Goal: Task Accomplishment & Management: Manage account settings

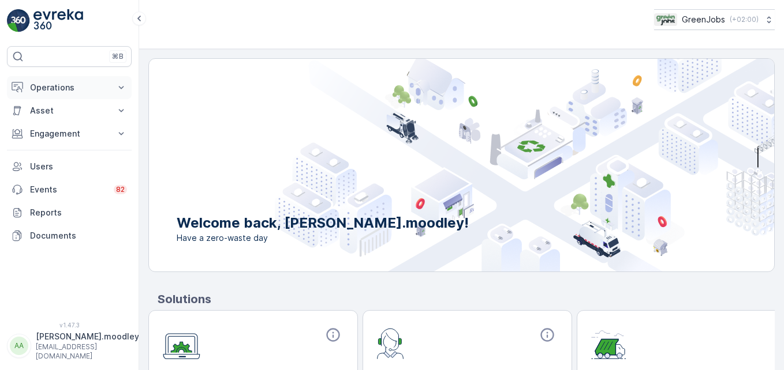
click at [123, 88] on icon at bounding box center [121, 88] width 12 height 12
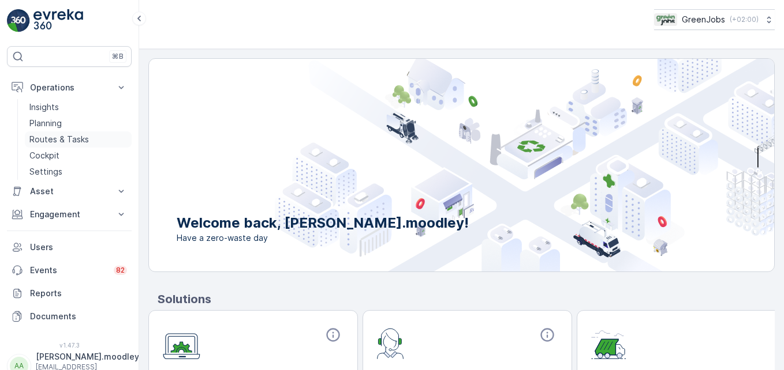
click at [85, 142] on p "Routes & Tasks" at bounding box center [58, 140] width 59 height 12
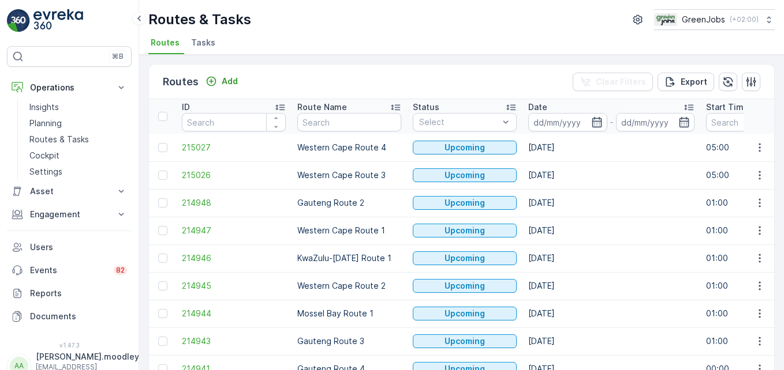
click at [555, 123] on input at bounding box center [567, 122] width 79 height 18
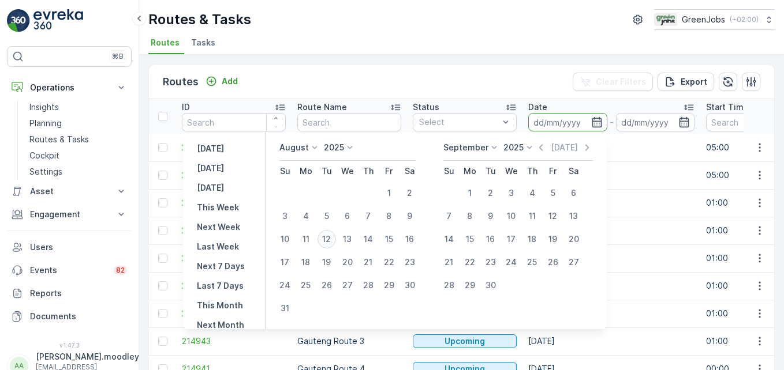
click at [335, 237] on div "12" at bounding box center [326, 239] width 18 height 18
type input "12.08.2025"
click at [335, 237] on div "12" at bounding box center [326, 239] width 18 height 18
type input "12.08.2025"
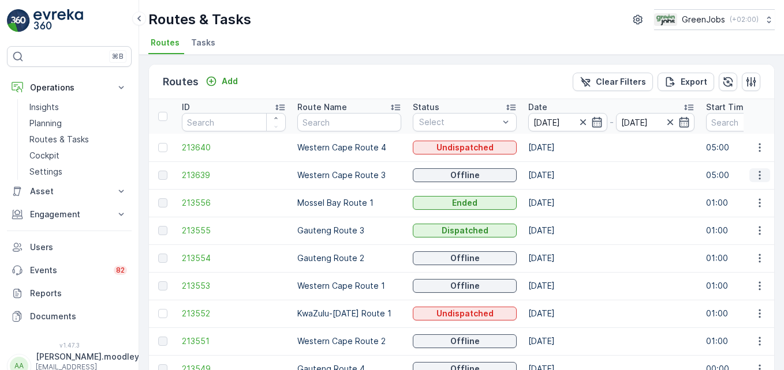
click at [754, 176] on icon "button" at bounding box center [760, 176] width 12 height 12
click at [739, 190] on span "See More Details" at bounding box center [732, 193] width 67 height 12
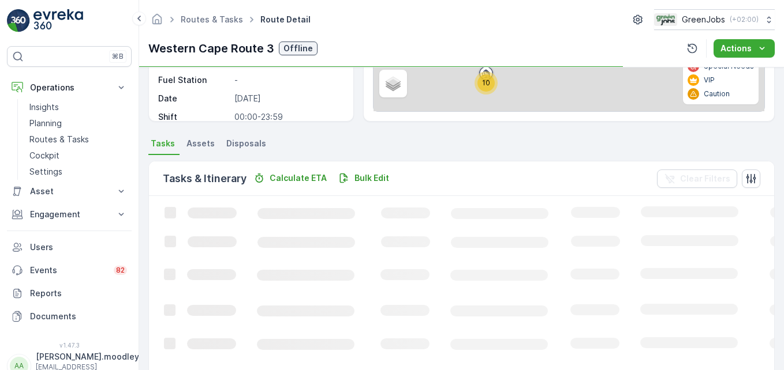
scroll to position [289, 0]
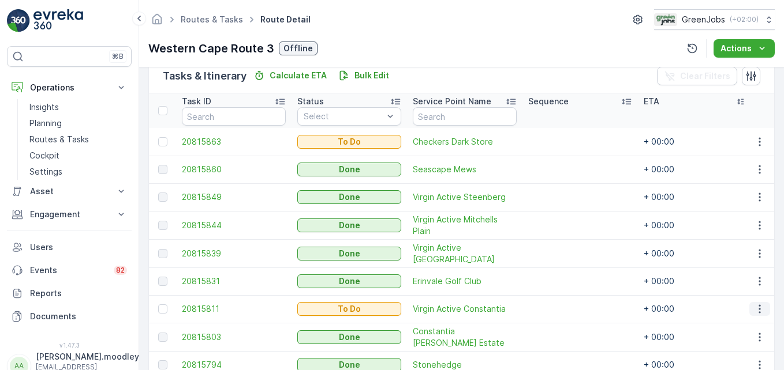
click at [761, 310] on icon "button" at bounding box center [760, 310] width 12 height 12
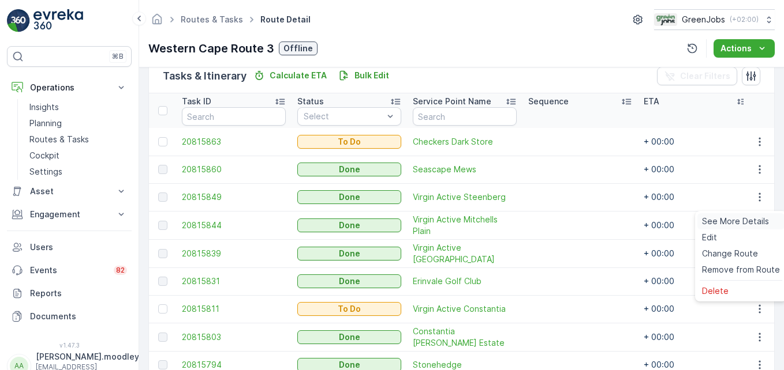
click at [744, 222] on span "See More Details" at bounding box center [735, 222] width 67 height 12
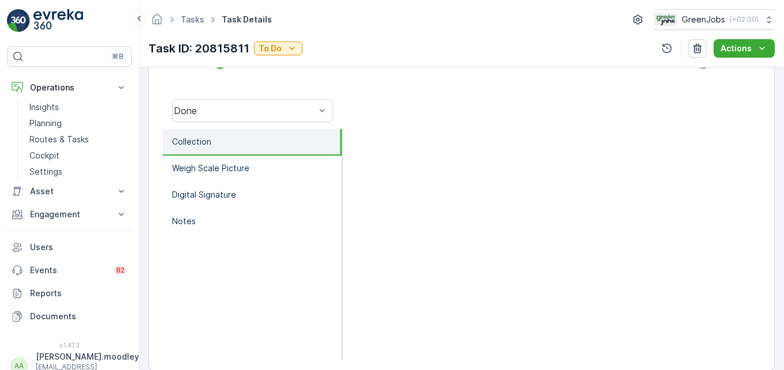
scroll to position [346, 0]
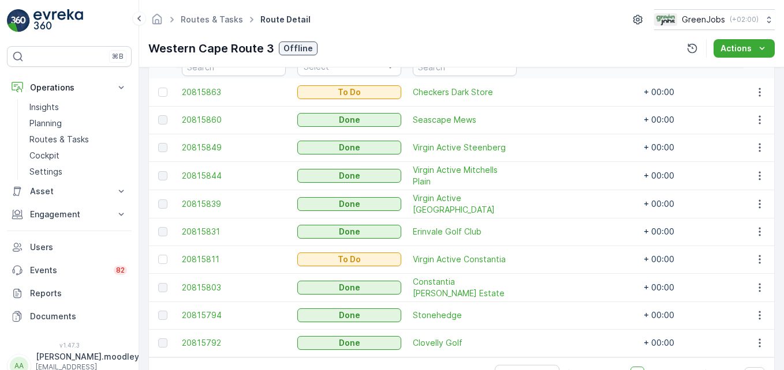
scroll to position [379, 0]
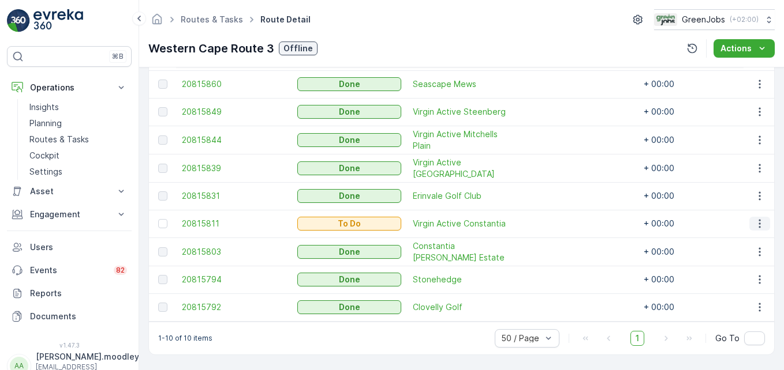
click at [758, 222] on icon "button" at bounding box center [759, 224] width 2 height 9
click at [743, 236] on span "See More Details" at bounding box center [735, 236] width 67 height 12
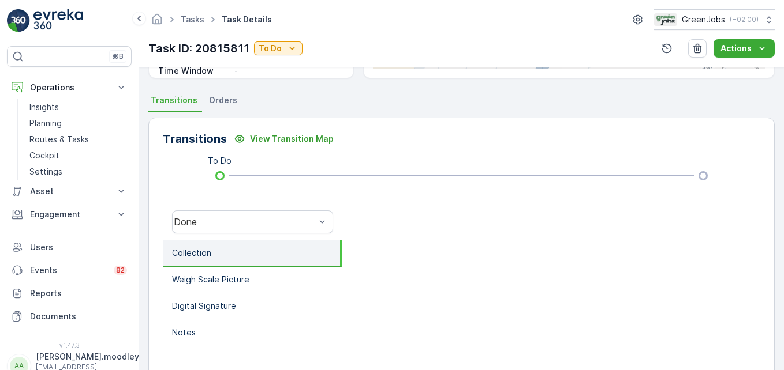
scroll to position [357, 0]
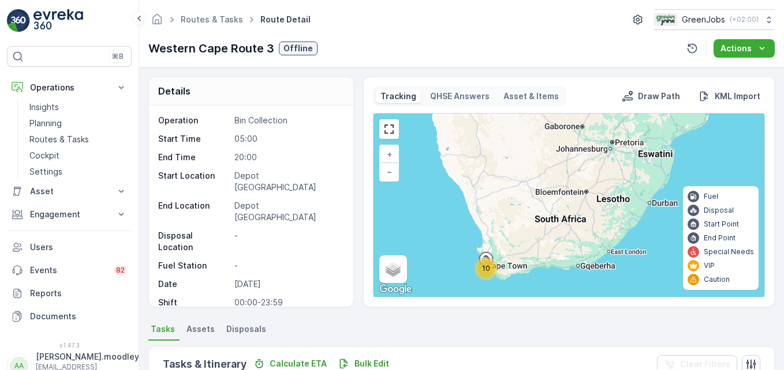
click at [122, 87] on icon at bounding box center [121, 88] width 12 height 12
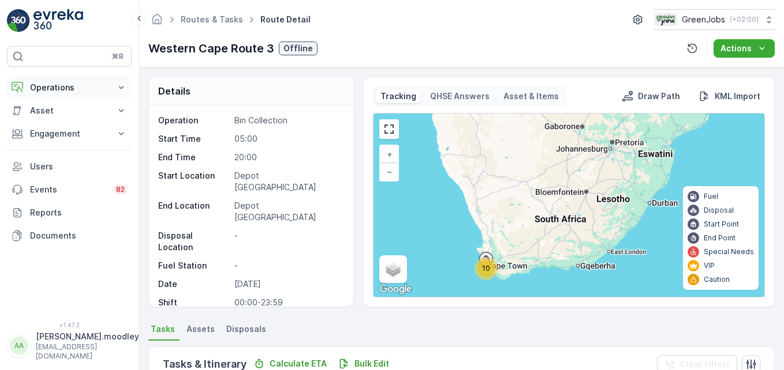
click at [117, 79] on button "Operations" at bounding box center [69, 87] width 125 height 23
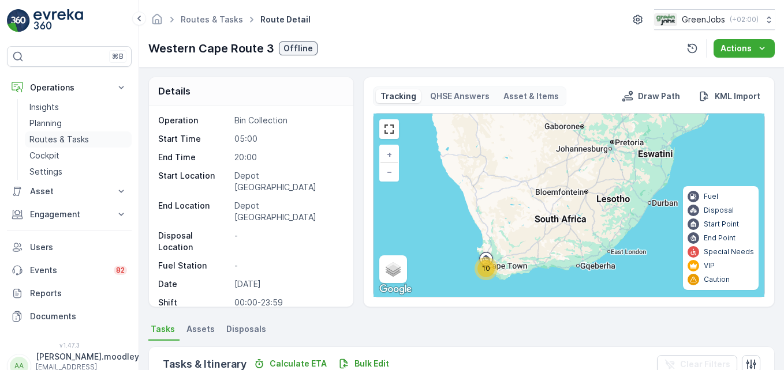
click at [44, 141] on p "Routes & Tasks" at bounding box center [58, 140] width 59 height 12
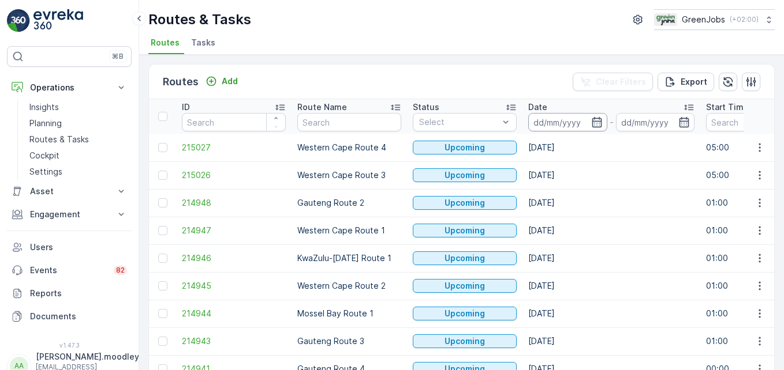
click at [552, 118] on input at bounding box center [567, 122] width 79 height 18
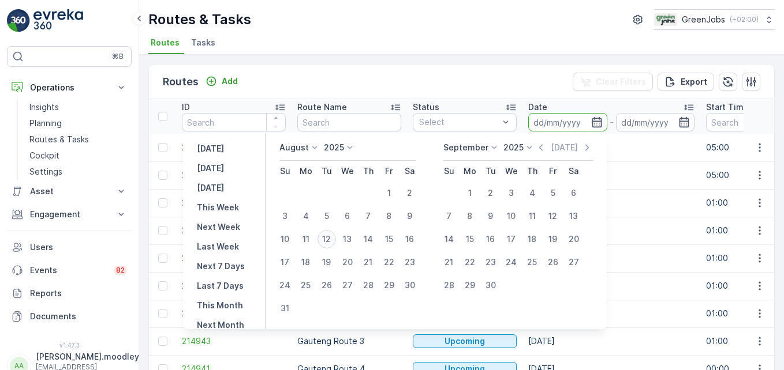
click at [336, 238] on div "12" at bounding box center [326, 239] width 18 height 18
type input "12.08.2025"
click at [336, 238] on div "12" at bounding box center [326, 239] width 18 height 18
type input "12.08.2025"
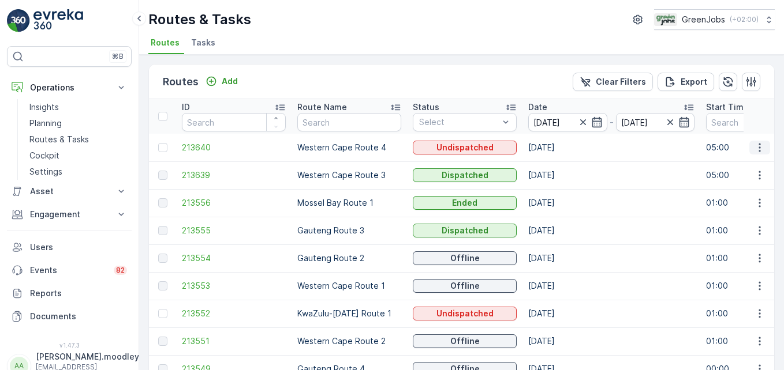
click at [754, 145] on icon "button" at bounding box center [760, 148] width 12 height 12
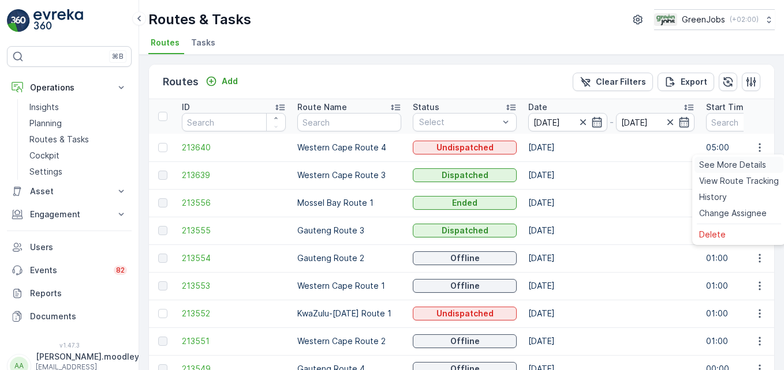
click at [751, 166] on span "See More Details" at bounding box center [732, 165] width 67 height 12
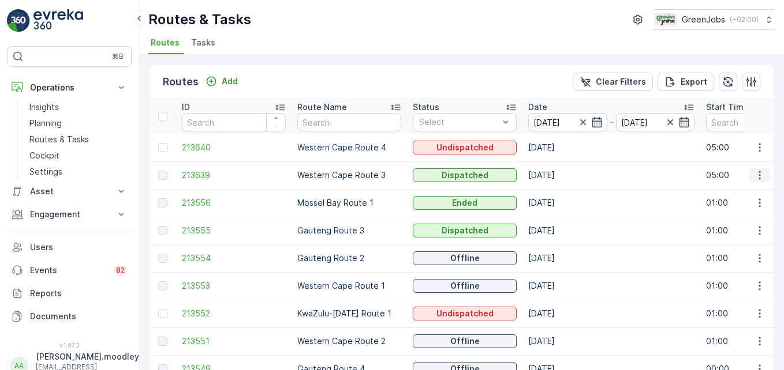
click at [758, 178] on icon "button" at bounding box center [760, 176] width 12 height 12
click at [749, 193] on span "See More Details" at bounding box center [732, 193] width 67 height 12
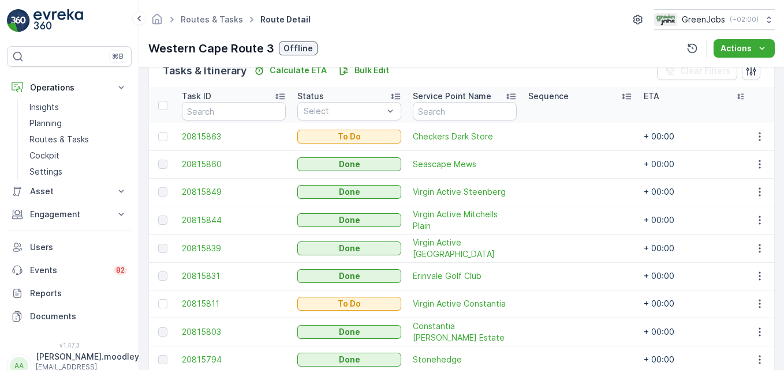
scroll to position [379, 0]
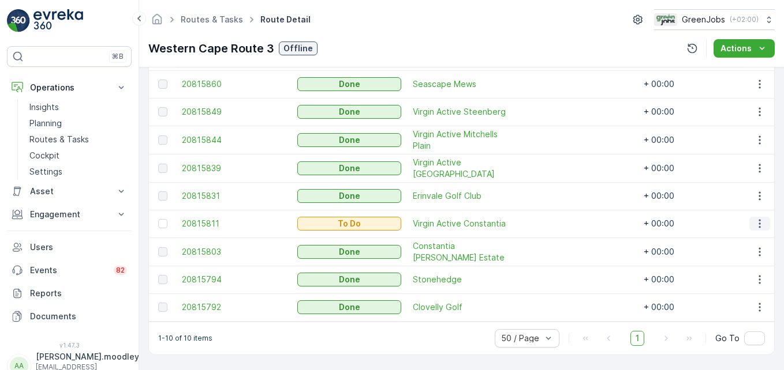
click at [758, 220] on icon "button" at bounding box center [760, 224] width 12 height 12
click at [746, 236] on span "See More Details" at bounding box center [735, 236] width 67 height 12
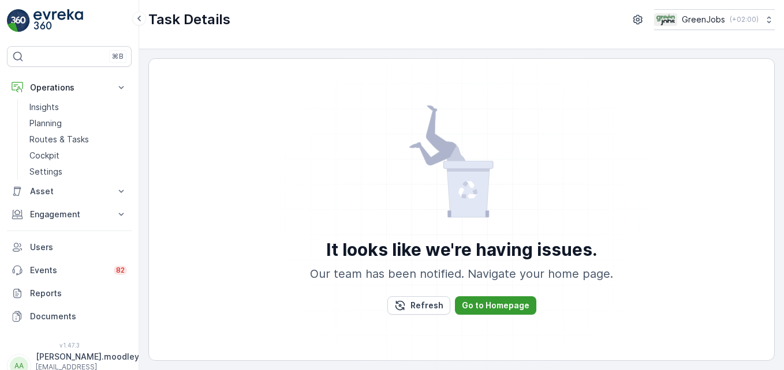
click at [494, 306] on p "Go to Homepage" at bounding box center [496, 306] width 68 height 12
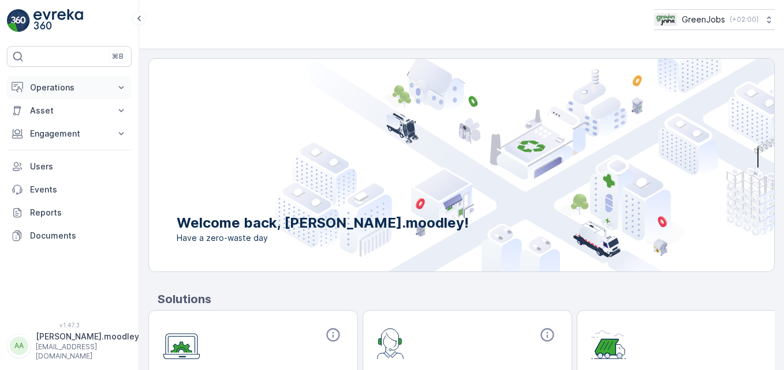
click at [123, 88] on icon at bounding box center [121, 88] width 12 height 12
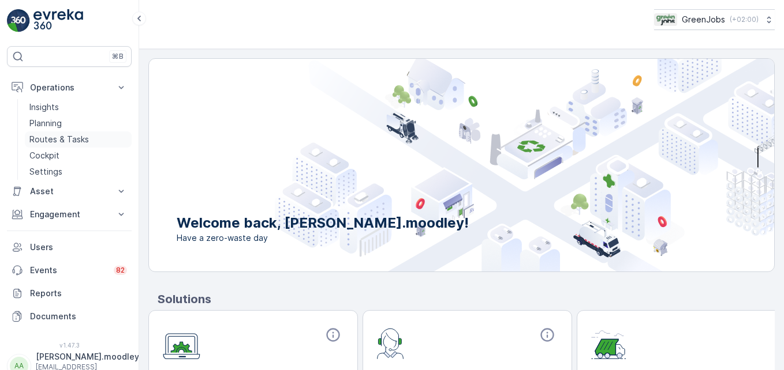
click at [88, 141] on link "Routes & Tasks" at bounding box center [78, 140] width 107 height 16
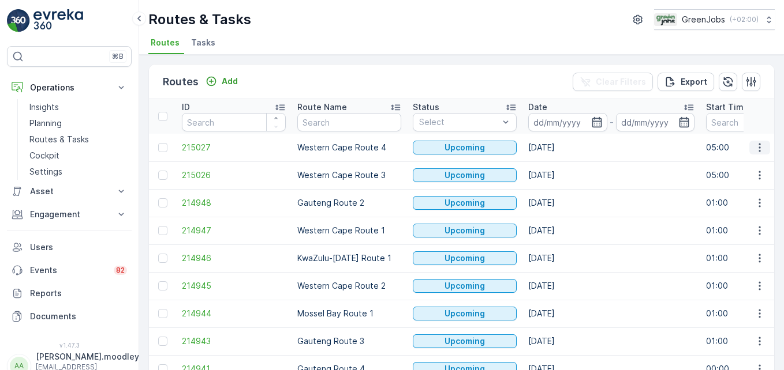
click at [759, 145] on icon "button" at bounding box center [760, 148] width 12 height 12
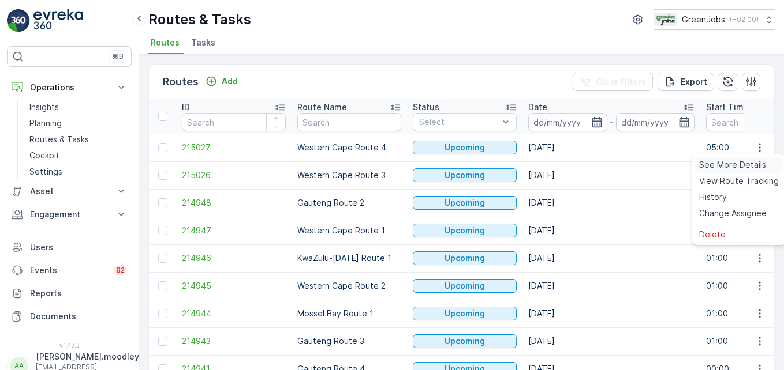
click at [726, 164] on span "See More Details" at bounding box center [732, 165] width 67 height 12
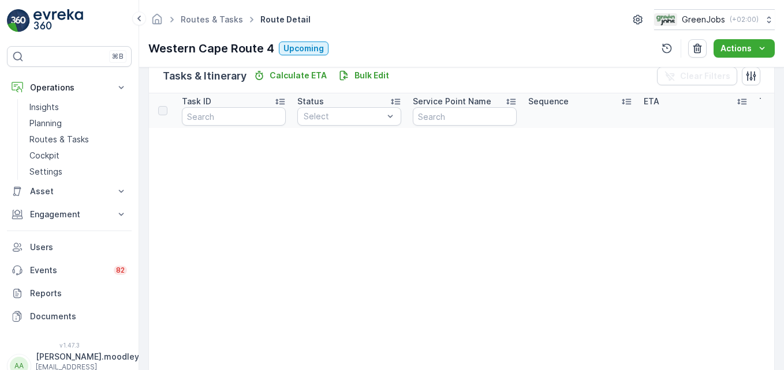
scroll to position [231, 0]
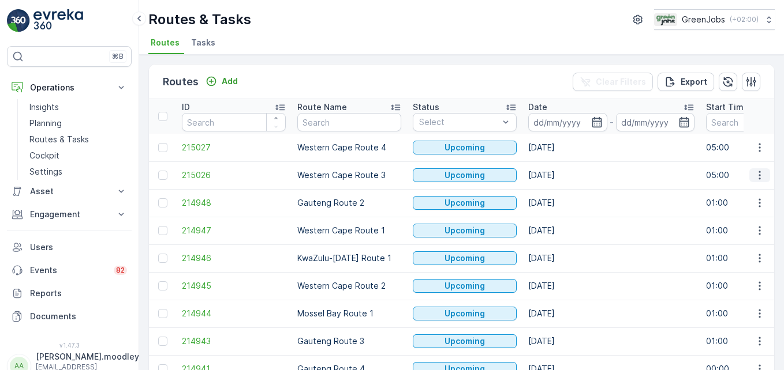
click at [754, 178] on icon "button" at bounding box center [760, 176] width 12 height 12
click at [741, 191] on span "See More Details" at bounding box center [732, 193] width 67 height 12
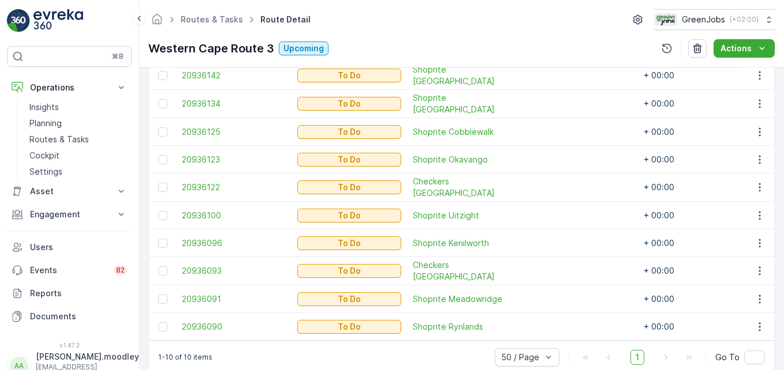
scroll to position [379, 0]
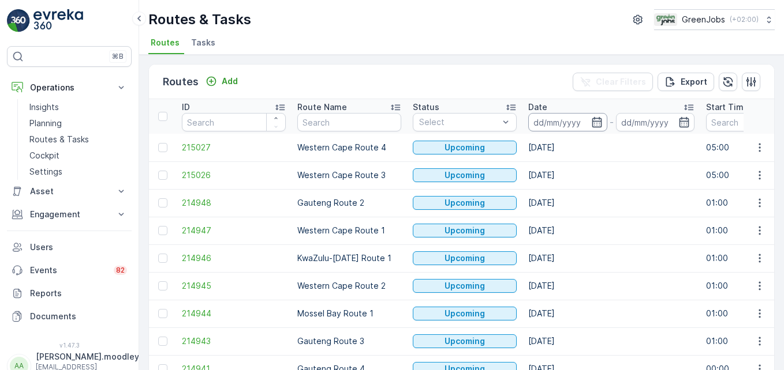
click at [542, 125] on input at bounding box center [567, 122] width 79 height 18
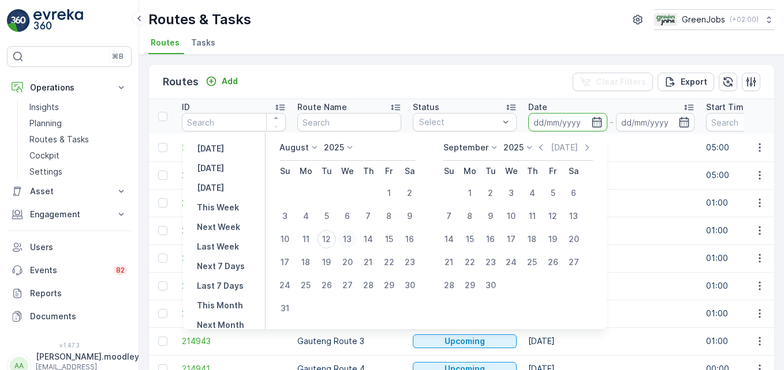
click at [356, 238] on div "13" at bounding box center [347, 239] width 18 height 18
type input "[DATE]"
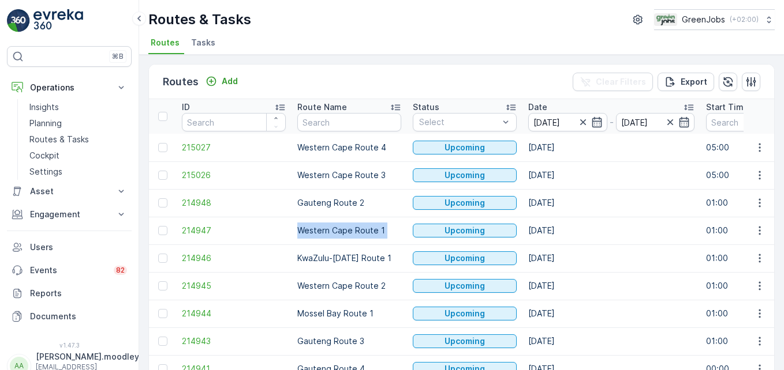
click at [356, 238] on td "Western Cape Route 1" at bounding box center [348, 231] width 115 height 28
click at [754, 143] on icon "button" at bounding box center [760, 148] width 12 height 12
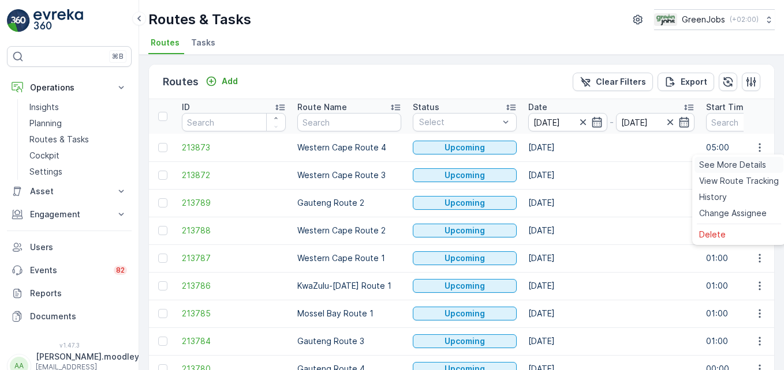
click at [739, 166] on span "See More Details" at bounding box center [732, 165] width 67 height 12
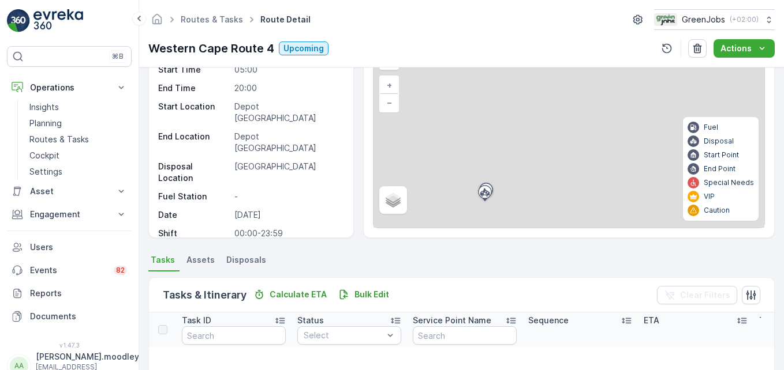
scroll to position [173, 0]
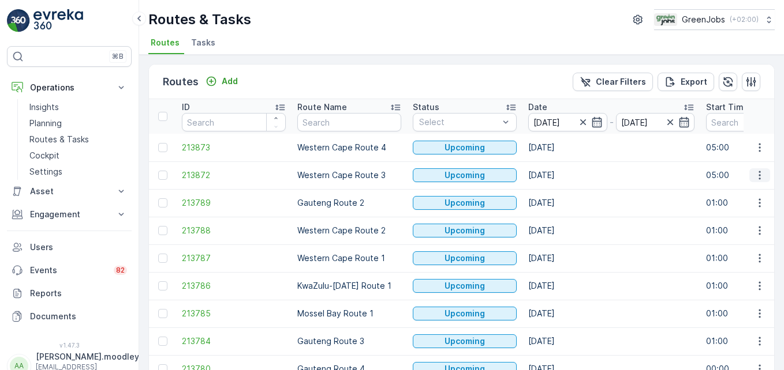
click at [758, 179] on icon "button" at bounding box center [759, 175] width 2 height 9
click at [742, 193] on span "See More Details" at bounding box center [732, 193] width 67 height 12
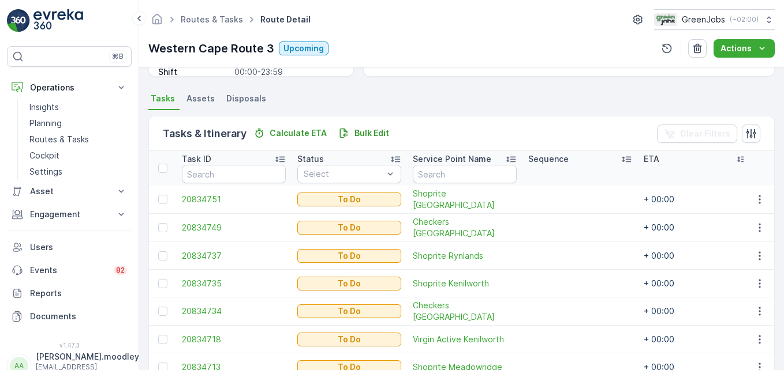
scroll to position [323, 0]
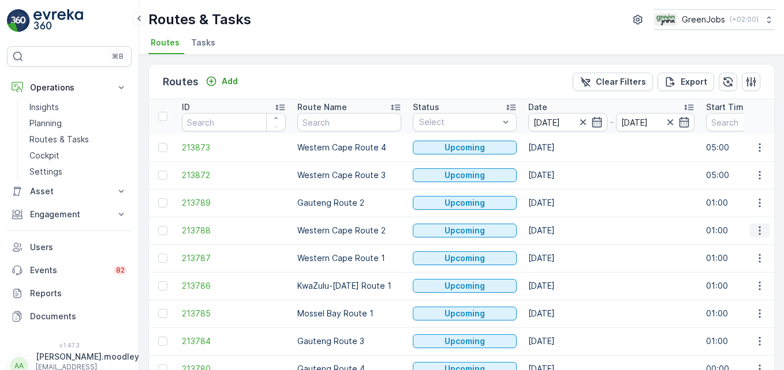
click at [760, 231] on icon "button" at bounding box center [760, 231] width 12 height 12
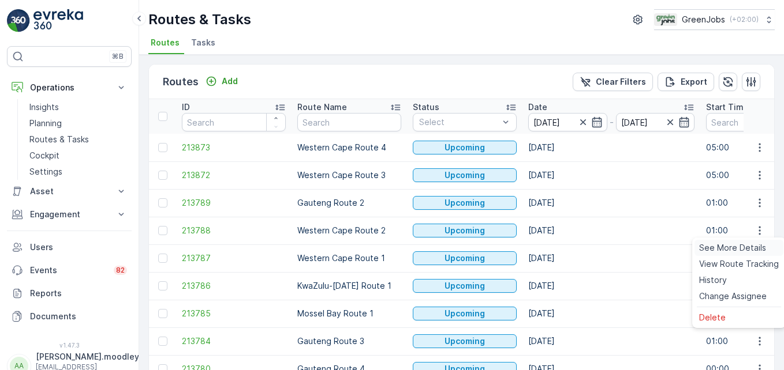
click at [746, 245] on span "See More Details" at bounding box center [732, 248] width 67 height 12
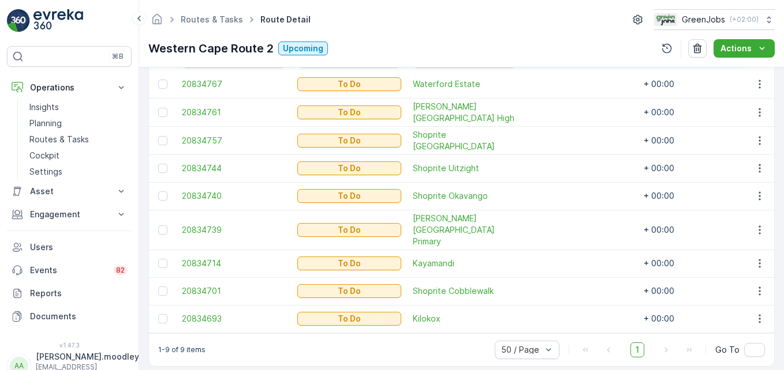
scroll to position [339, 0]
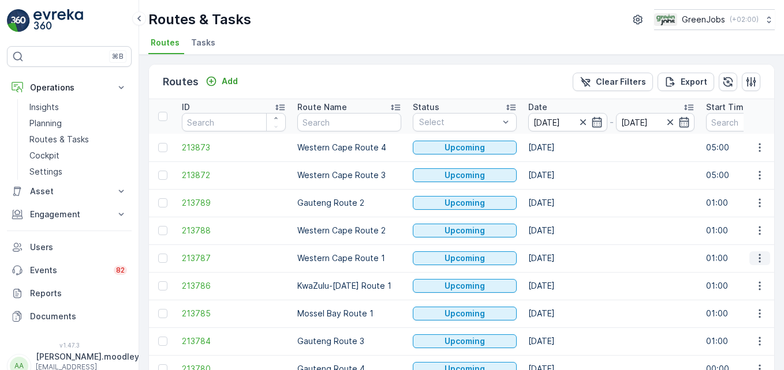
click at [749, 255] on button "button" at bounding box center [759, 259] width 21 height 14
click at [736, 272] on span "See More Details" at bounding box center [732, 276] width 67 height 12
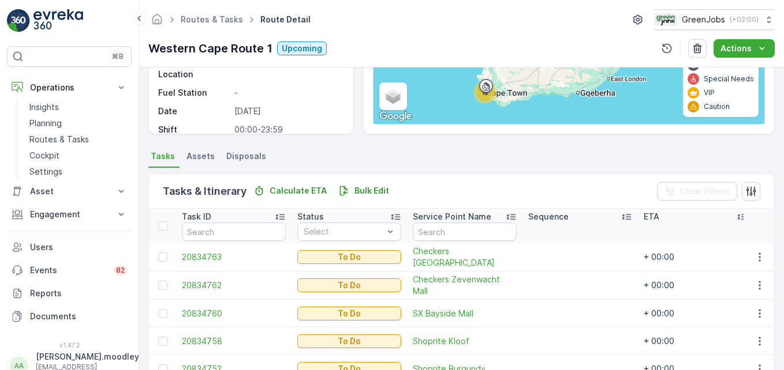
scroll to position [406, 0]
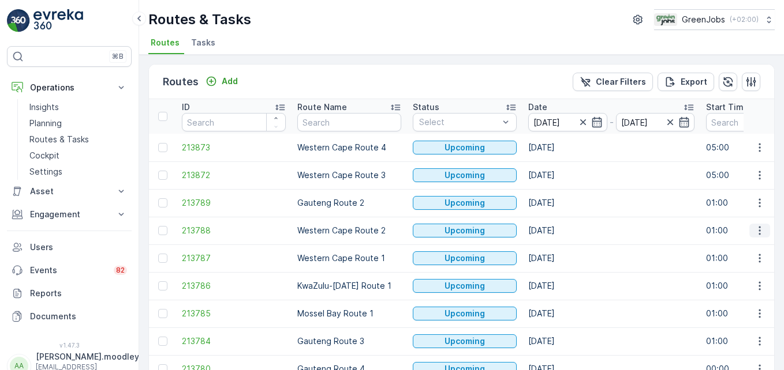
click at [755, 234] on icon "button" at bounding box center [760, 231] width 12 height 12
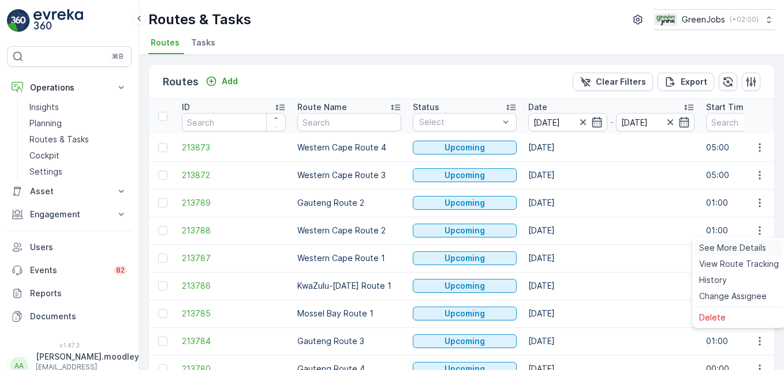
click at [742, 249] on span "See More Details" at bounding box center [732, 248] width 67 height 12
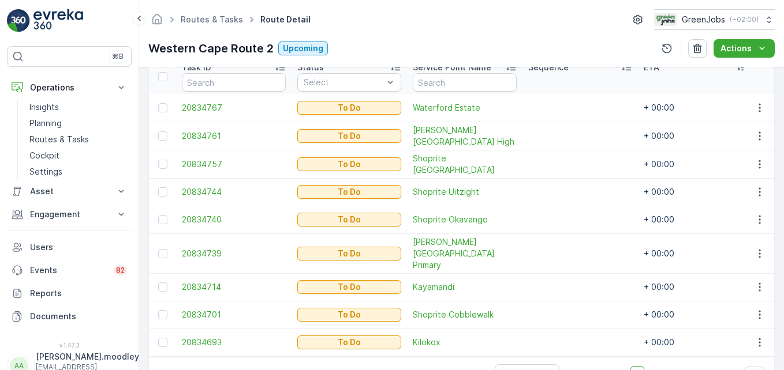
scroll to position [350, 0]
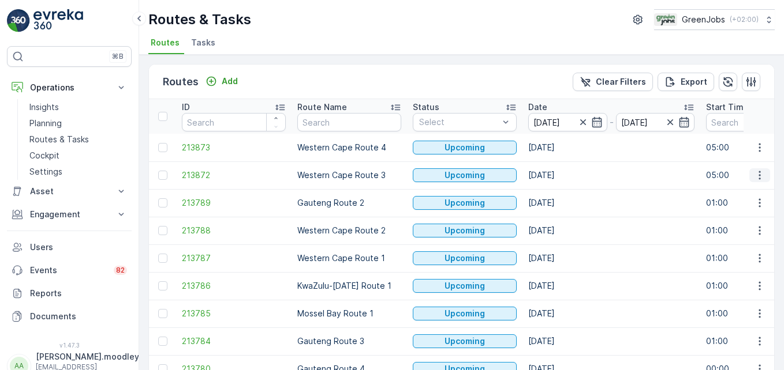
click at [758, 176] on icon "button" at bounding box center [759, 175] width 2 height 9
click at [740, 186] on div "See More Details" at bounding box center [738, 193] width 89 height 16
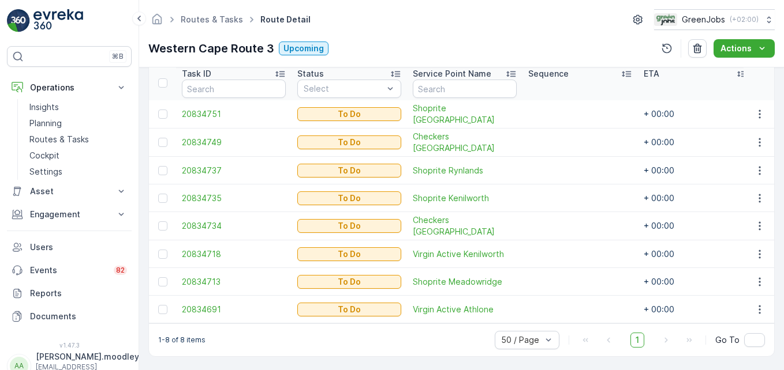
scroll to position [323, 0]
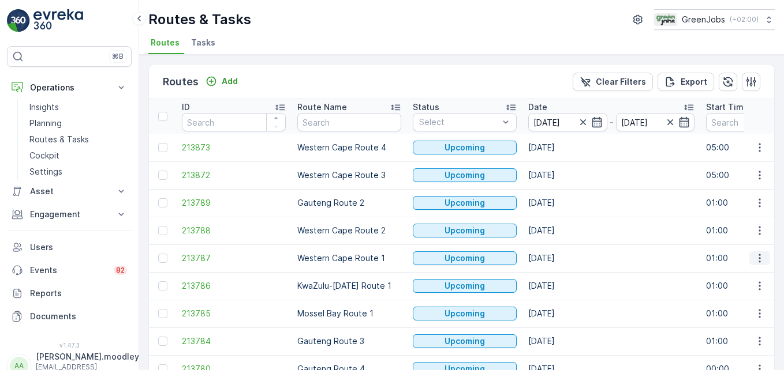
click at [754, 259] on icon "button" at bounding box center [760, 259] width 12 height 12
click at [755, 278] on span "See More Details" at bounding box center [732, 276] width 67 height 12
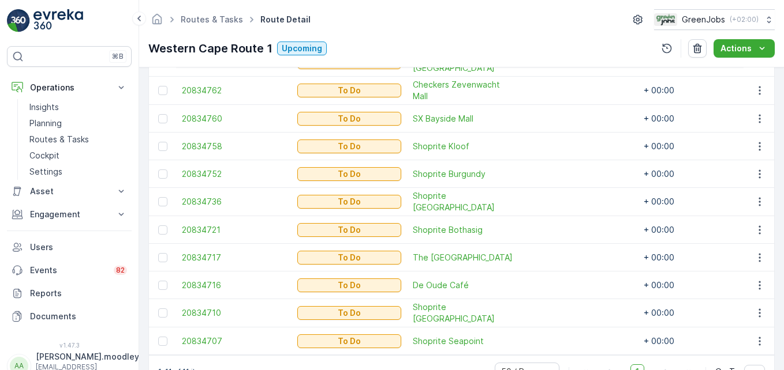
scroll to position [404, 0]
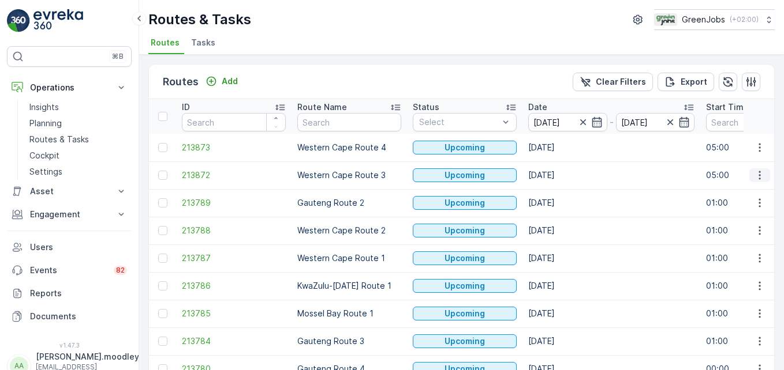
click at [759, 179] on icon "button" at bounding box center [760, 176] width 12 height 12
click at [735, 189] on span "See More Details" at bounding box center [732, 193] width 67 height 12
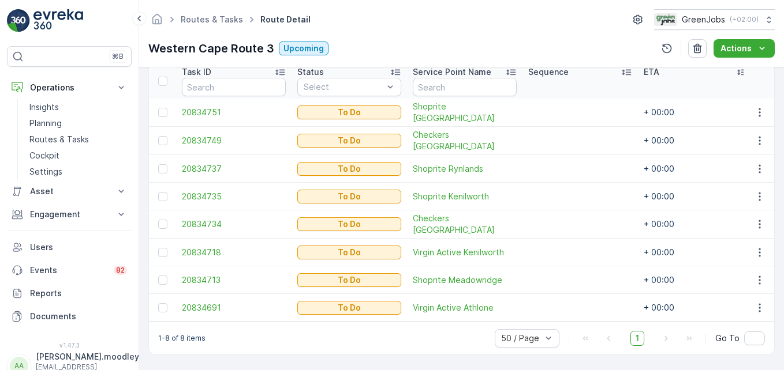
scroll to position [265, 0]
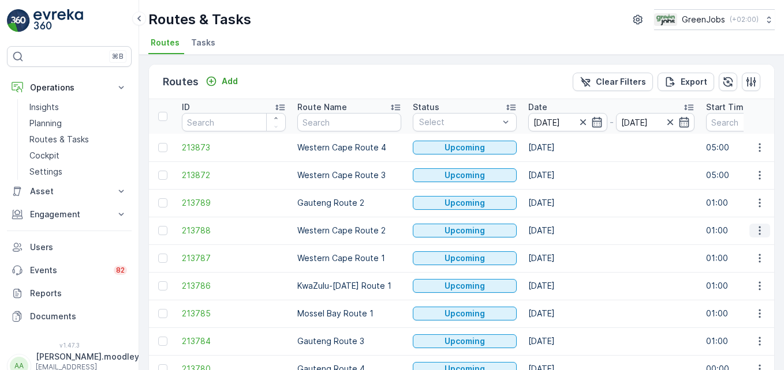
click at [754, 228] on icon "button" at bounding box center [760, 231] width 12 height 12
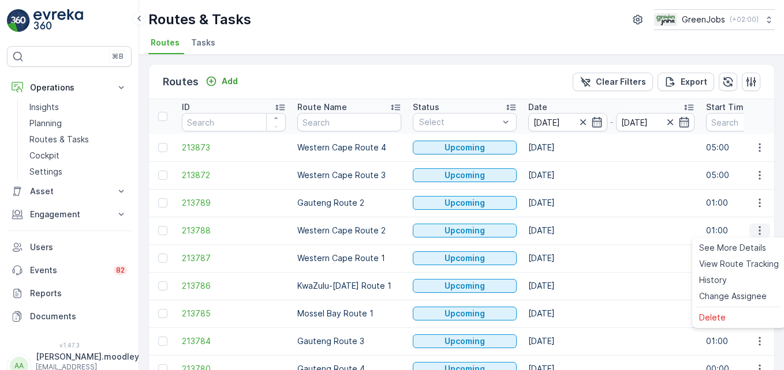
click at [743, 247] on span "See More Details" at bounding box center [732, 248] width 67 height 12
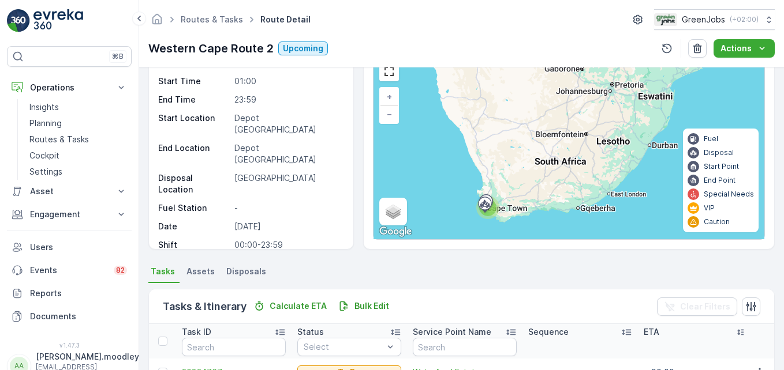
scroll to position [350, 0]
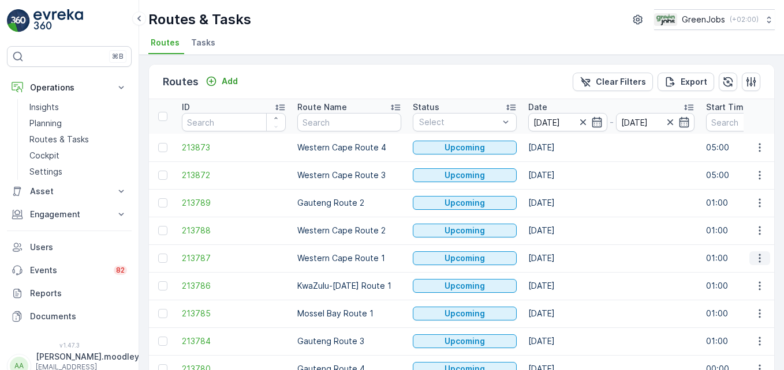
click at [756, 260] on icon "button" at bounding box center [760, 259] width 12 height 12
click at [748, 273] on span "See More Details" at bounding box center [732, 276] width 67 height 12
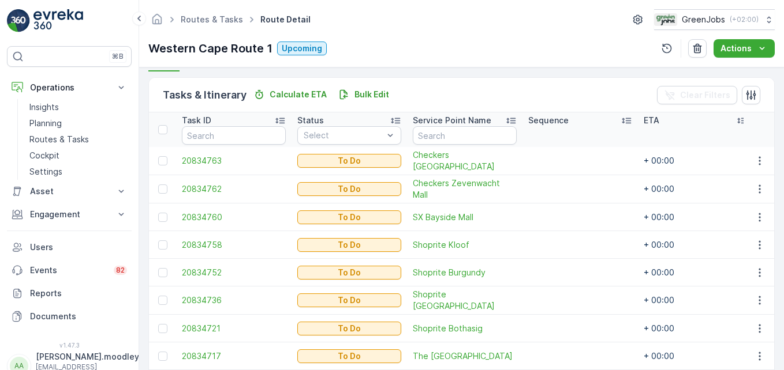
scroll to position [289, 0]
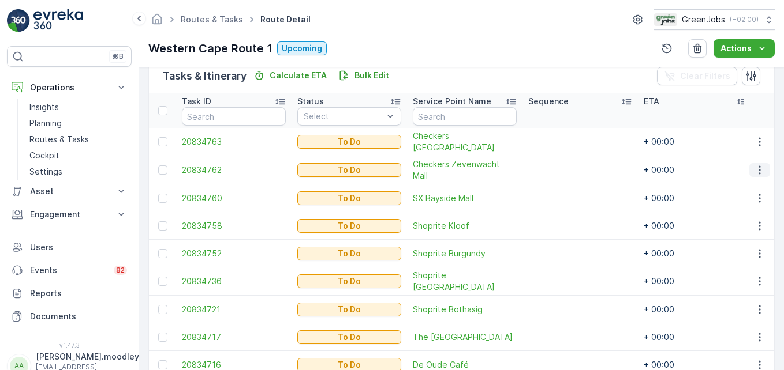
click at [755, 167] on icon "button" at bounding box center [760, 170] width 12 height 12
click at [727, 220] on span "Change Route" at bounding box center [730, 220] width 56 height 12
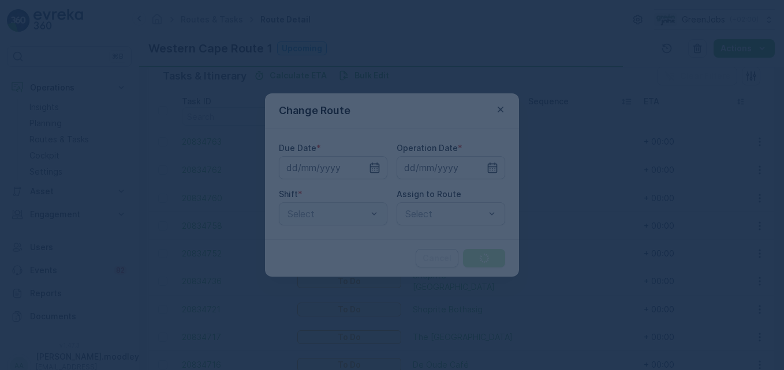
type input "[DATE]"
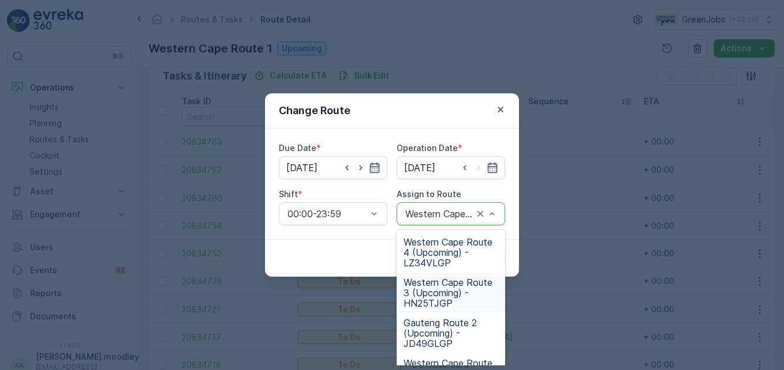
scroll to position [58, 0]
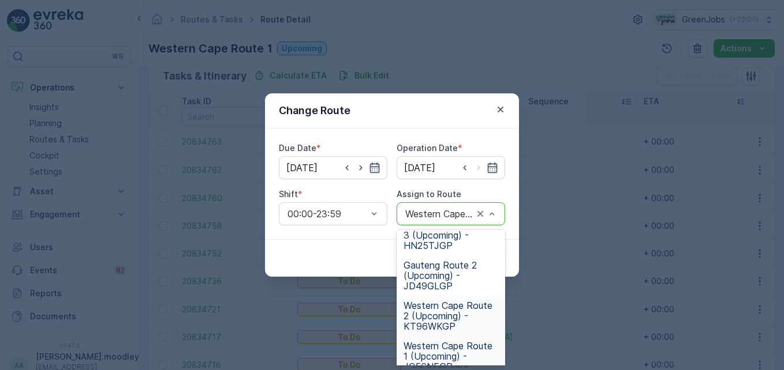
click at [430, 317] on span "Western Cape Route 2 (Upcoming) - KT96WKGP" at bounding box center [450, 316] width 95 height 31
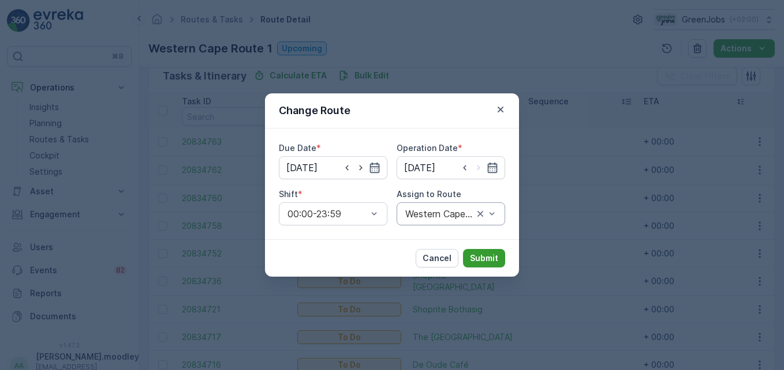
click at [488, 257] on p "Submit" at bounding box center [484, 259] width 28 height 12
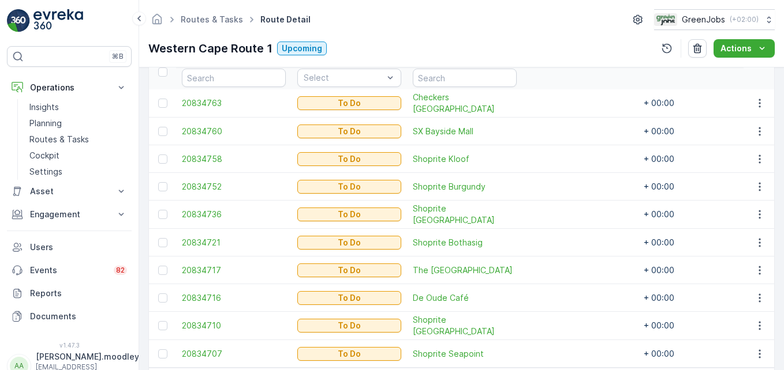
scroll to position [346, 0]
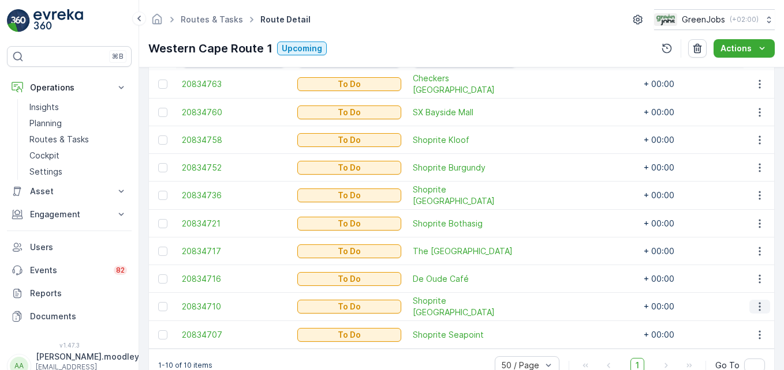
click at [760, 306] on icon "button" at bounding box center [760, 307] width 12 height 12
click at [721, 250] on span "Change Route" at bounding box center [730, 251] width 56 height 12
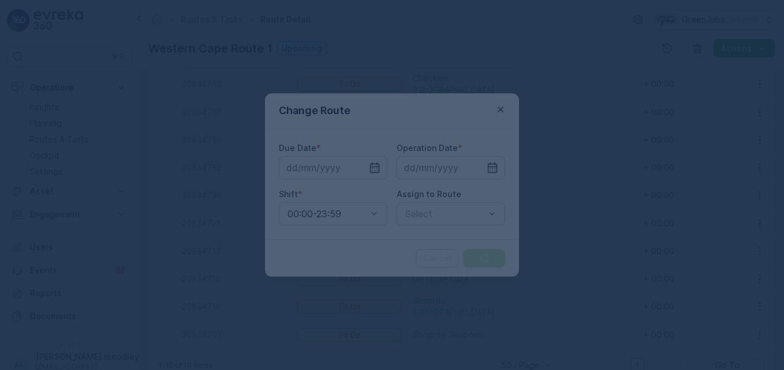
type input "[DATE]"
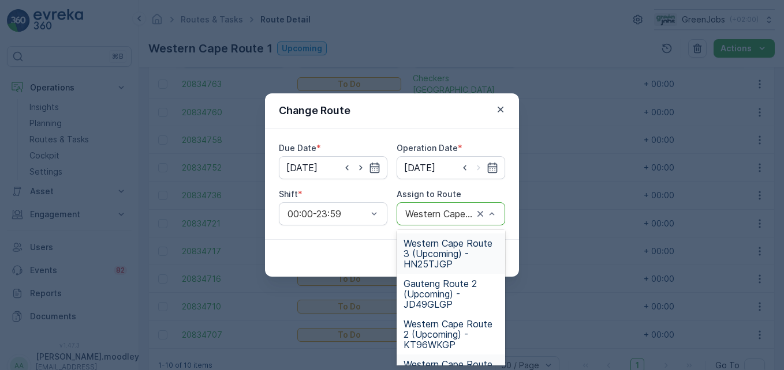
scroll to position [58, 0]
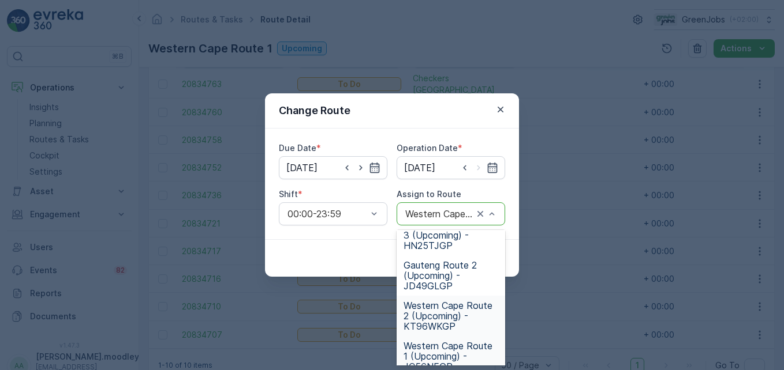
click at [438, 313] on span "Western Cape Route 2 (Upcoming) - KT96WKGP" at bounding box center [450, 316] width 95 height 31
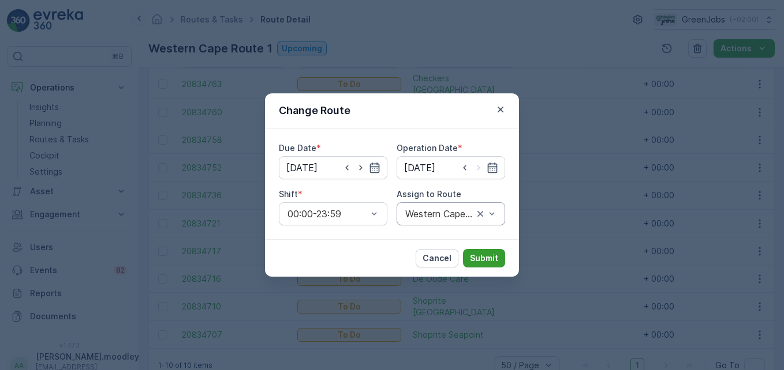
click at [482, 261] on p "Submit" at bounding box center [484, 259] width 28 height 12
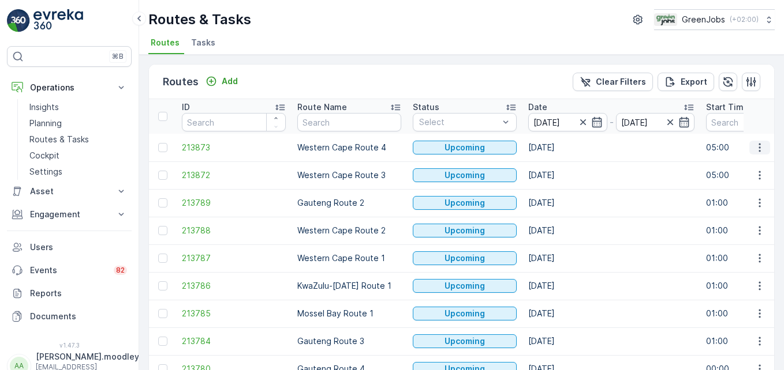
click at [754, 148] on icon "button" at bounding box center [760, 148] width 12 height 12
click at [600, 177] on td "[DATE]" at bounding box center [611, 176] width 178 height 28
click at [754, 176] on icon "button" at bounding box center [760, 176] width 12 height 12
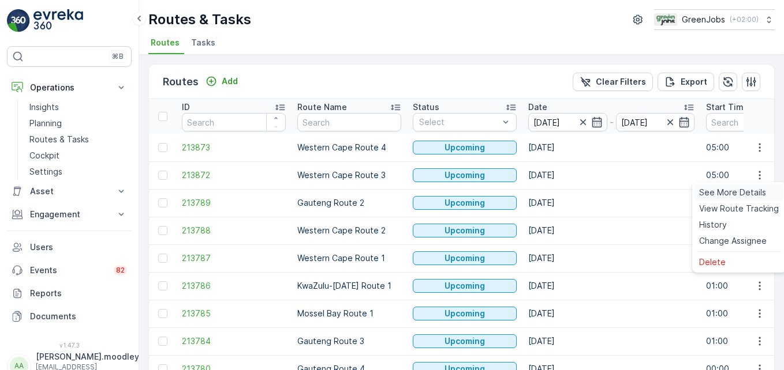
click at [741, 194] on span "See More Details" at bounding box center [732, 193] width 67 height 12
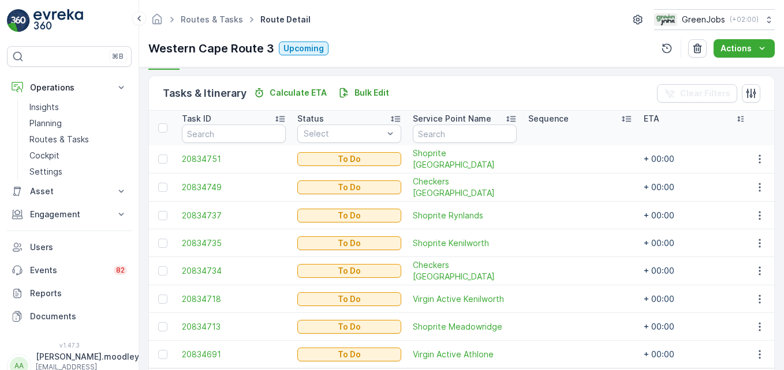
scroll to position [323, 0]
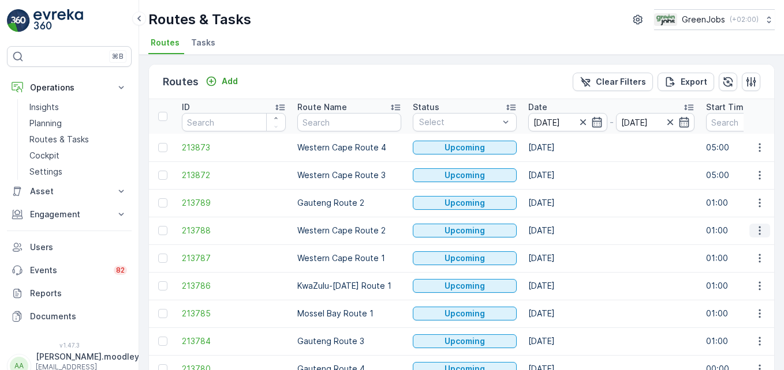
click at [760, 233] on icon "button" at bounding box center [760, 231] width 12 height 12
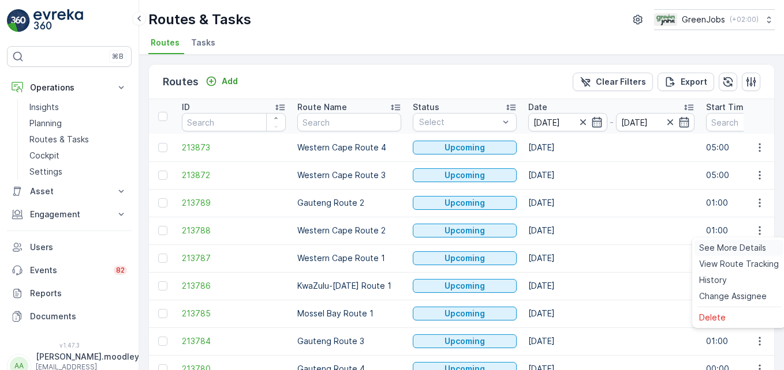
click at [746, 246] on span "See More Details" at bounding box center [732, 248] width 67 height 12
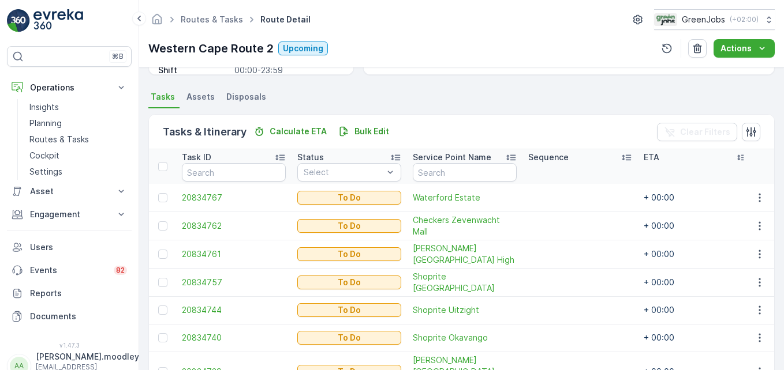
scroll to position [406, 0]
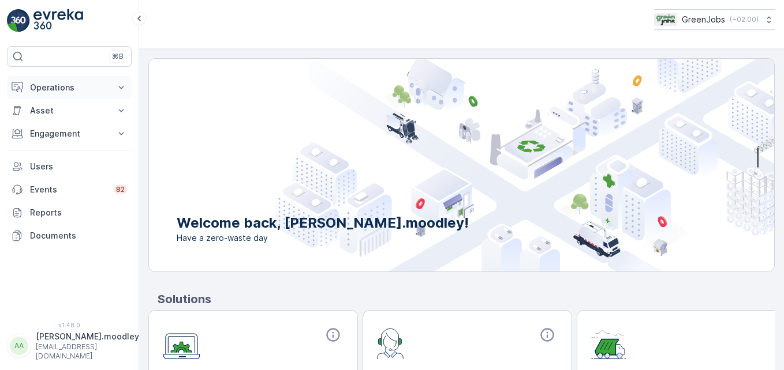
click at [126, 89] on icon at bounding box center [121, 88] width 12 height 12
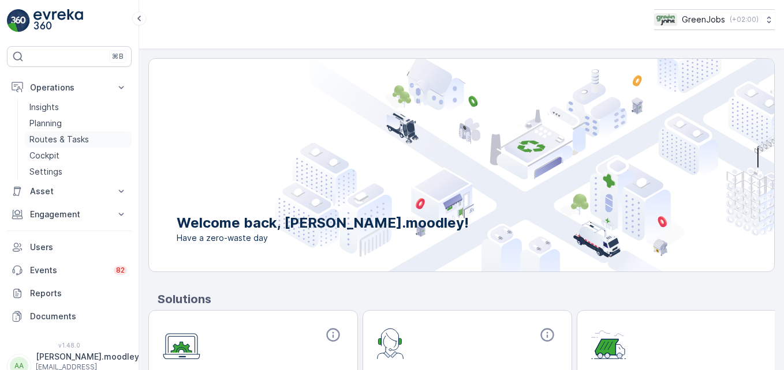
click at [74, 140] on p "Routes & Tasks" at bounding box center [58, 140] width 59 height 12
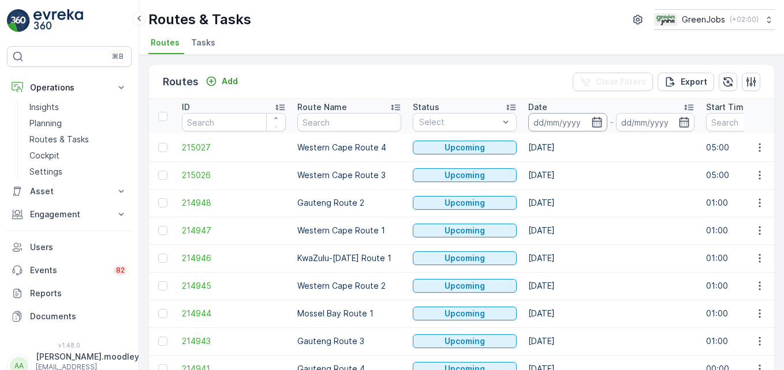
click at [547, 123] on input at bounding box center [567, 122] width 79 height 18
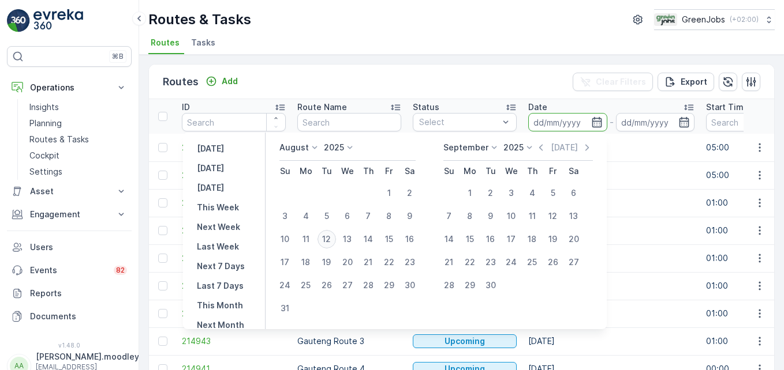
click at [330, 234] on div "12" at bounding box center [326, 239] width 18 height 18
type input "12.08.2025"
click at [330, 234] on div "12" at bounding box center [326, 239] width 18 height 18
type input "12.08.2025"
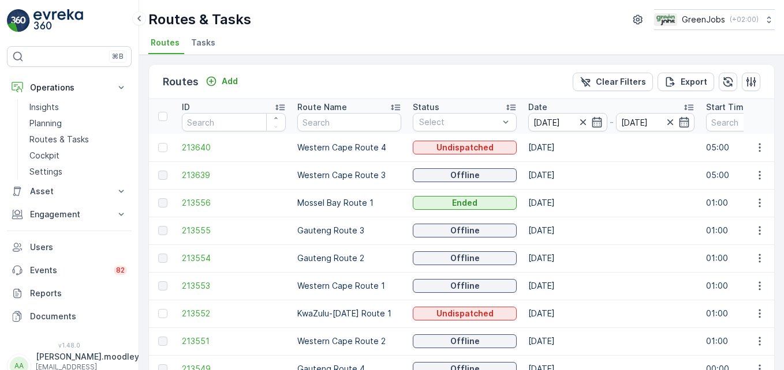
click at [531, 210] on td "12.08.2025" at bounding box center [611, 203] width 178 height 28
click at [754, 178] on icon "button" at bounding box center [760, 176] width 12 height 12
click at [747, 188] on span "See More Details" at bounding box center [732, 193] width 67 height 12
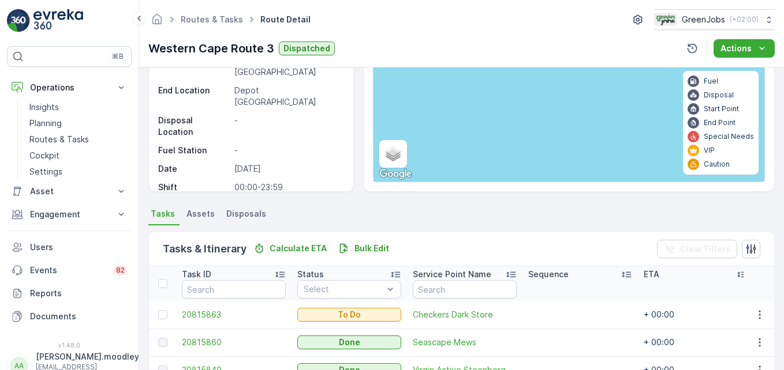
scroll to position [173, 0]
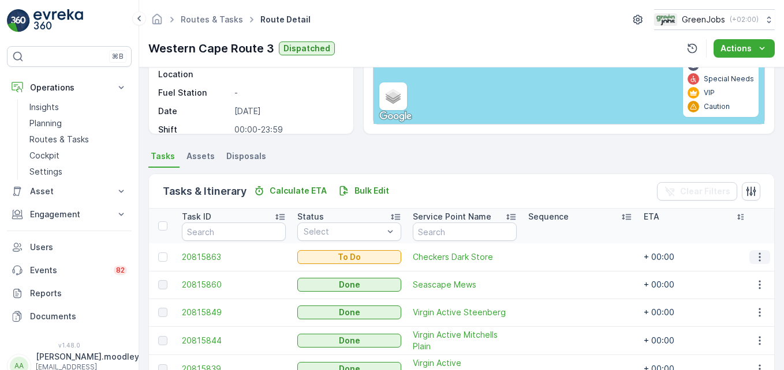
click at [754, 256] on icon "button" at bounding box center [760, 258] width 12 height 12
click at [749, 272] on span "See More Details" at bounding box center [735, 275] width 67 height 12
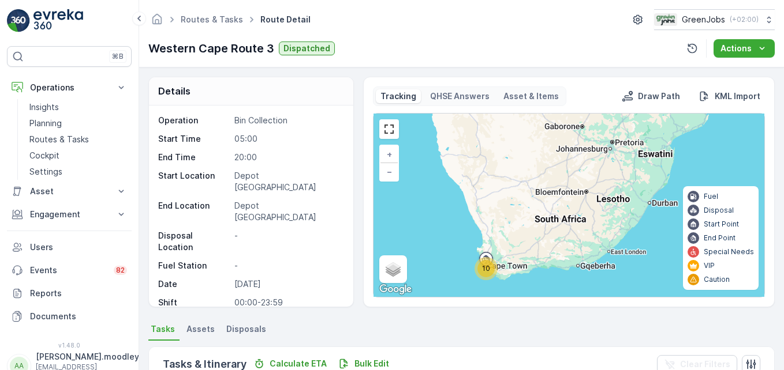
scroll to position [379, 0]
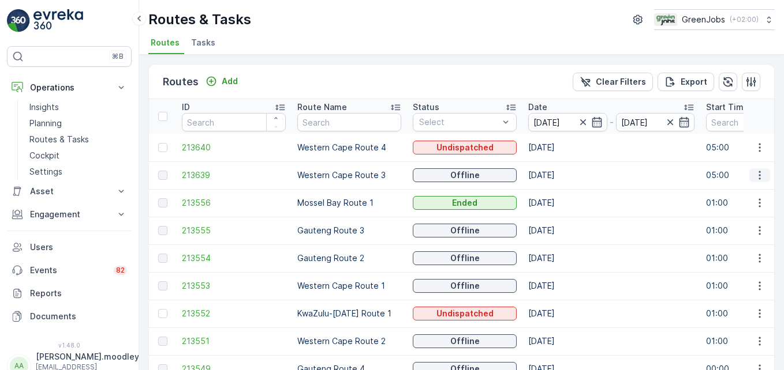
click at [756, 173] on icon "button" at bounding box center [760, 176] width 12 height 12
click at [744, 191] on span "See More Details" at bounding box center [732, 193] width 67 height 12
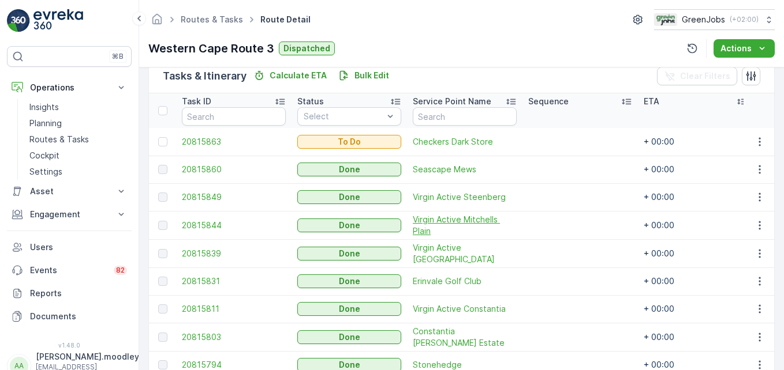
scroll to position [379, 0]
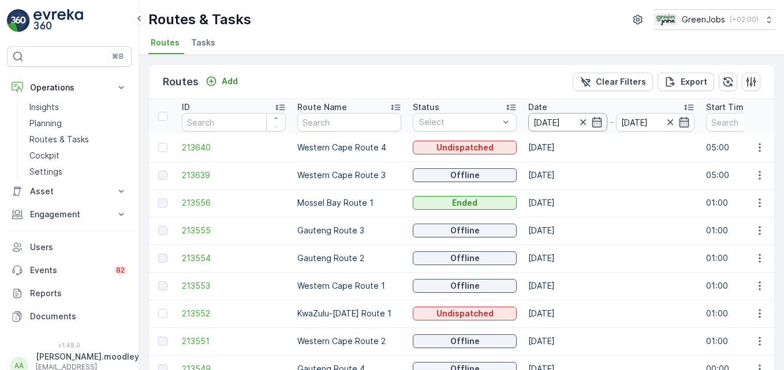
click at [554, 126] on input "12.08.2025" at bounding box center [567, 122] width 79 height 18
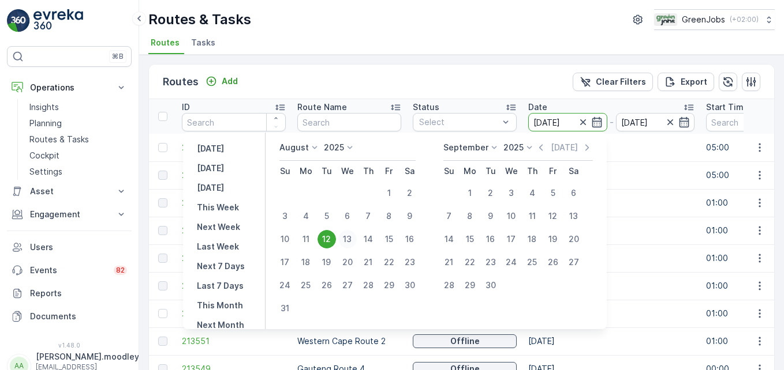
click at [357, 233] on div "13" at bounding box center [347, 239] width 18 height 18
type input "[DATE]"
click at [357, 233] on div "13" at bounding box center [347, 239] width 18 height 18
type input "[DATE]"
